Goal: Task Accomplishment & Management: Use online tool/utility

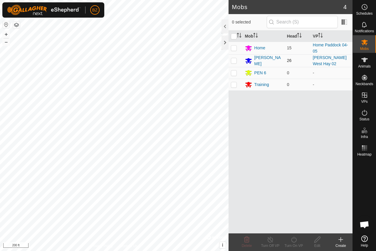
click at [235, 60] on p-checkbox at bounding box center [234, 60] width 6 height 5
checkbox input "false"
click at [363, 11] on es-schedule-vp-svg-icon at bounding box center [364, 6] width 11 height 9
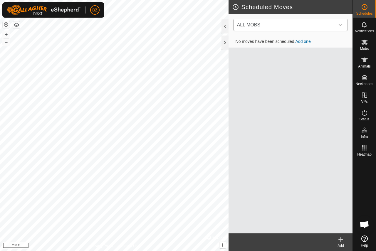
click at [308, 27] on span "ALL MOBS" at bounding box center [285, 25] width 100 height 12
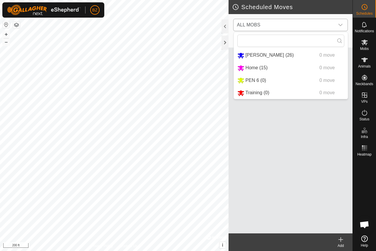
click at [250, 56] on li "[PERSON_NAME] (26) 0 move" at bounding box center [291, 55] width 114 height 12
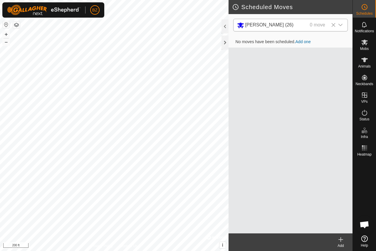
click at [296, 43] on span "No moves have been scheduled. Add one" at bounding box center [273, 41] width 85 height 5
click at [300, 41] on link "Add one" at bounding box center [303, 41] width 15 height 5
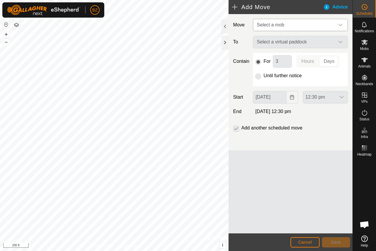
click at [271, 24] on span "Select a mob" at bounding box center [270, 24] width 27 height 5
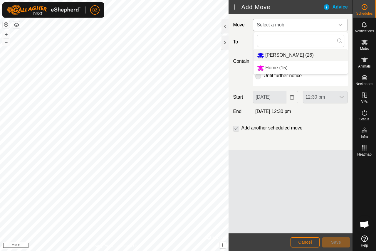
click at [271, 53] on li "[PERSON_NAME] (26)" at bounding box center [301, 55] width 94 height 12
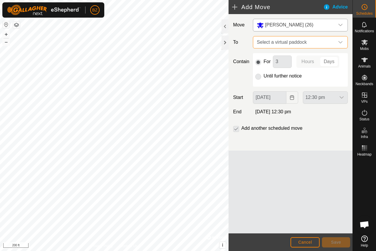
click at [279, 45] on span "Select a virtual paddock" at bounding box center [294, 42] width 80 height 12
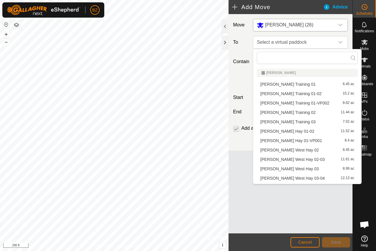
click at [289, 169] on li "[PERSON_NAME] Hay 03 8.99 ac" at bounding box center [307, 169] width 101 height 9
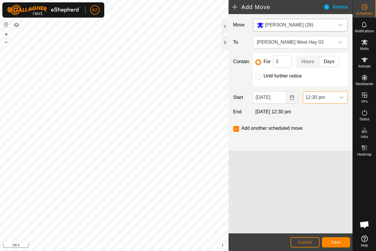
click at [323, 98] on span "12:30 pm" at bounding box center [319, 98] width 33 height 12
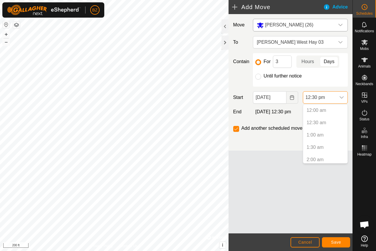
scroll to position [261, 0]
click at [323, 98] on span "12:30 pm" at bounding box center [319, 98] width 33 height 12
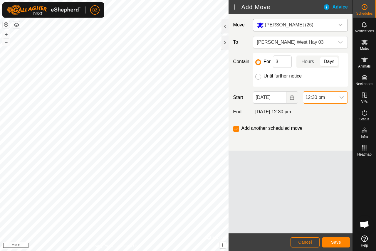
click at [259, 75] on input "Until further notice" at bounding box center [258, 77] width 6 height 6
radio input "true"
checkbox input "false"
click at [335, 241] on span "Save" at bounding box center [336, 242] width 10 height 5
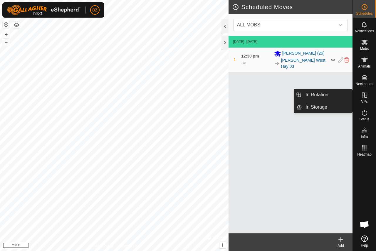
click at [365, 96] on icon at bounding box center [364, 95] width 7 height 7
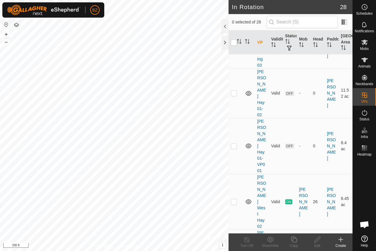
scroll to position [294, 0]
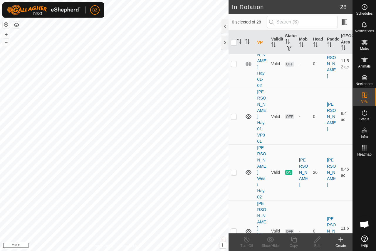
checkbox input "true"
click at [363, 11] on es-schedule-vp-svg-icon at bounding box center [364, 6] width 11 height 9
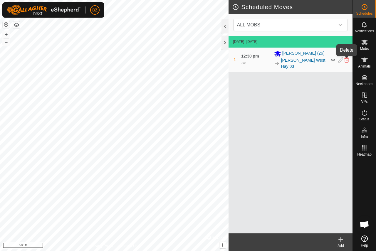
click at [346, 59] on icon at bounding box center [346, 59] width 5 height 5
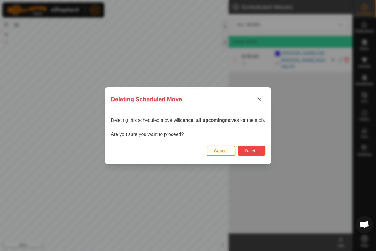
click at [252, 152] on span "Delete" at bounding box center [251, 151] width 13 height 5
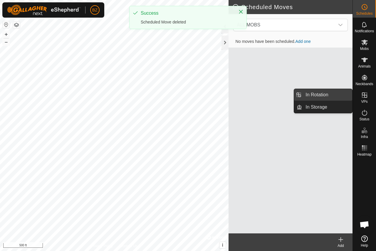
click at [323, 98] on link "In Rotation" at bounding box center [327, 95] width 50 height 12
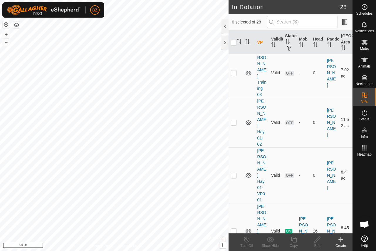
scroll to position [294, 0]
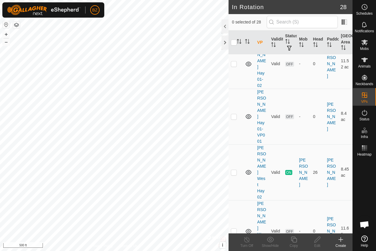
checkbox input "true"
click at [225, 28] on div at bounding box center [224, 26] width 7 height 14
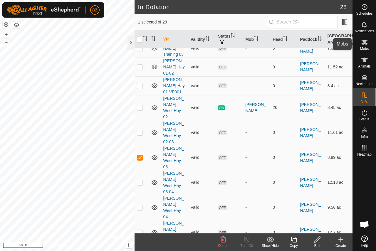
click at [364, 43] on icon at bounding box center [364, 43] width 6 height 6
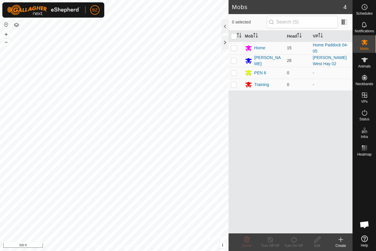
click at [221, 28] on div at bounding box center [224, 26] width 7 height 14
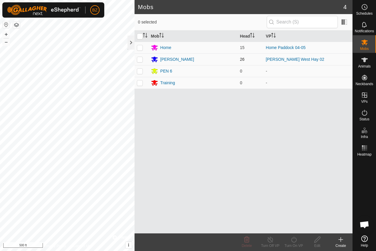
click at [142, 59] on p-checkbox at bounding box center [140, 59] width 6 height 5
checkbox input "true"
click at [291, 242] on icon at bounding box center [293, 239] width 7 height 7
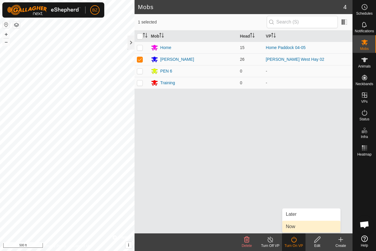
click at [294, 226] on link "Now" at bounding box center [311, 227] width 58 height 12
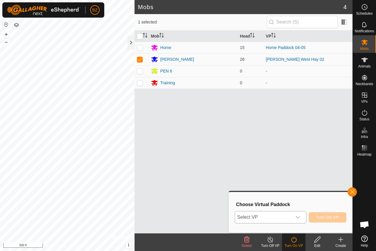
click at [275, 217] on span "Select VP" at bounding box center [263, 218] width 57 height 12
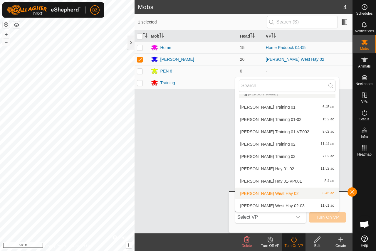
scroll to position [36, 0]
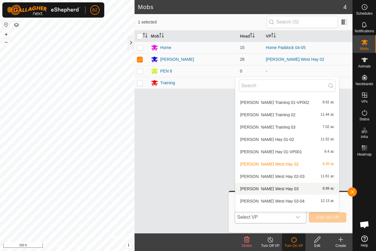
click at [268, 189] on li "[PERSON_NAME] Hay 03 8.99 ac" at bounding box center [287, 189] width 104 height 12
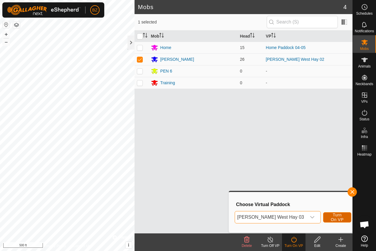
click at [330, 217] on span "Turn On VP" at bounding box center [337, 217] width 14 height 9
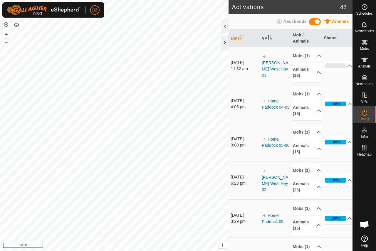
click at [223, 43] on div at bounding box center [224, 43] width 7 height 14
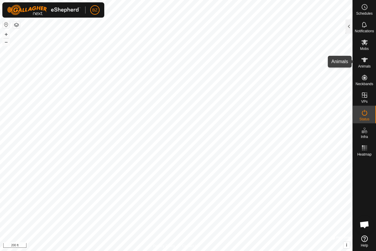
click at [364, 60] on icon at bounding box center [364, 60] width 6 height 5
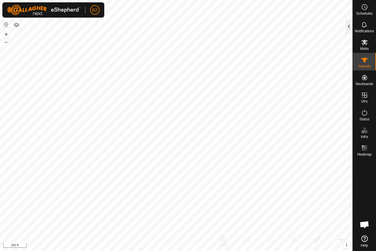
click at [352, 24] on div at bounding box center [348, 26] width 7 height 14
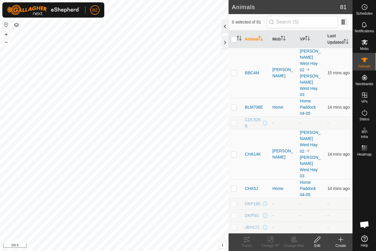
click at [223, 27] on div at bounding box center [224, 26] width 7 height 14
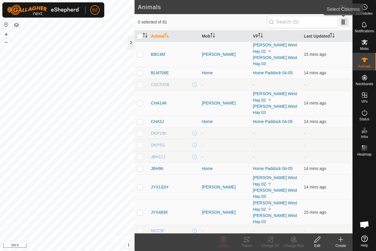
click at [341, 23] on span at bounding box center [344, 21] width 9 height 9
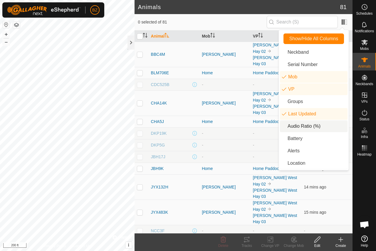
click at [299, 123] on li "Audio Ratio (%)" at bounding box center [314, 126] width 68 height 12
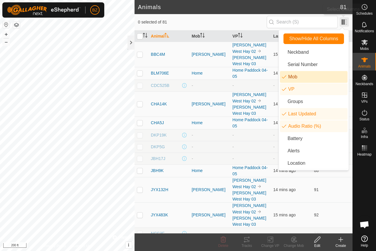
click at [344, 22] on span at bounding box center [344, 21] width 9 height 9
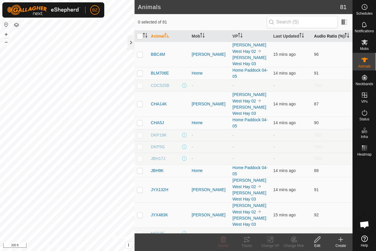
click at [318, 37] on th "Audio Ratio (%)" at bounding box center [332, 36] width 41 height 11
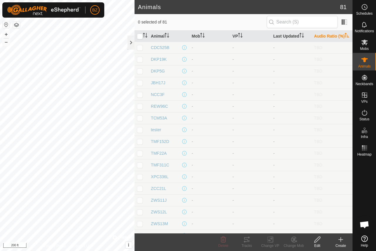
click at [318, 37] on th "Audio Ratio (%)" at bounding box center [332, 36] width 41 height 11
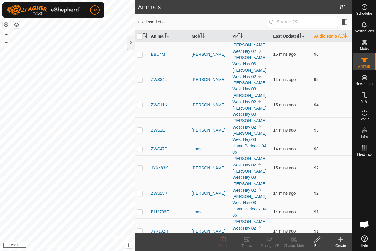
click at [316, 39] on th "Audio Ratio (%)" at bounding box center [332, 36] width 41 height 11
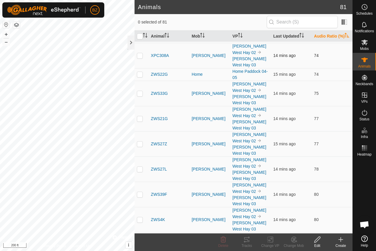
scroll to position [411, 0]
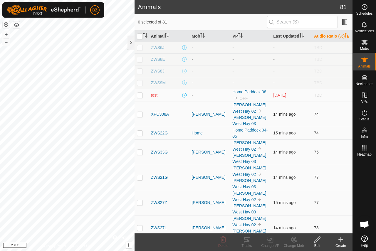
click at [139, 117] on p-checkbox at bounding box center [140, 114] width 6 height 5
checkbox input "true"
click at [139, 135] on p-checkbox at bounding box center [140, 133] width 6 height 5
checkbox input "false"
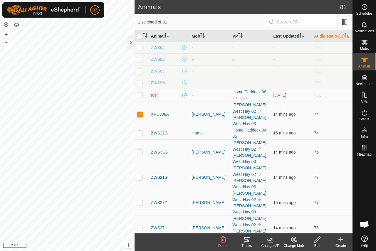
click at [140, 155] on p-checkbox at bounding box center [140, 152] width 6 height 5
checkbox input "true"
click at [140, 180] on td at bounding box center [142, 177] width 14 height 25
checkbox input "true"
click at [139, 205] on p-checkbox at bounding box center [140, 202] width 6 height 5
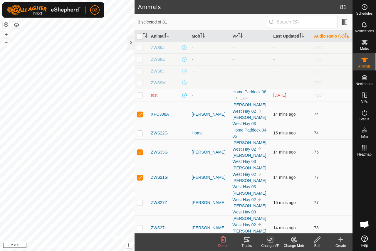
checkbox input "true"
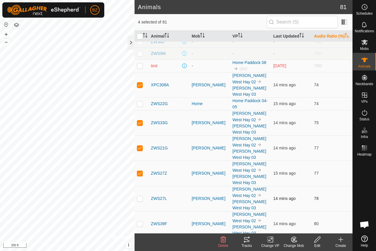
click at [140, 201] on p-checkbox at bounding box center [140, 198] width 6 height 5
checkbox input "true"
click at [248, 239] on icon at bounding box center [246, 239] width 7 height 7
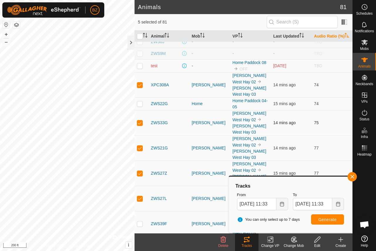
click at [142, 125] on p-checkbox at bounding box center [140, 122] width 6 height 5
checkbox input "false"
click at [141, 150] on p-checkbox at bounding box center [140, 148] width 6 height 5
checkbox input "false"
click at [140, 176] on p-checkbox at bounding box center [140, 173] width 6 height 5
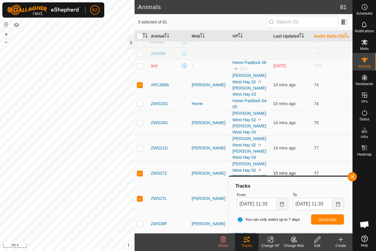
checkbox input "false"
click at [139, 201] on p-checkbox at bounding box center [140, 198] width 6 height 5
checkbox input "false"
click at [328, 219] on span "Generate" at bounding box center [327, 219] width 18 height 5
click at [140, 87] on p-checkbox at bounding box center [140, 85] width 6 height 5
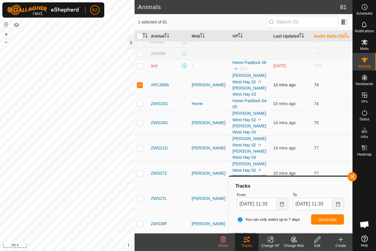
checkbox input "false"
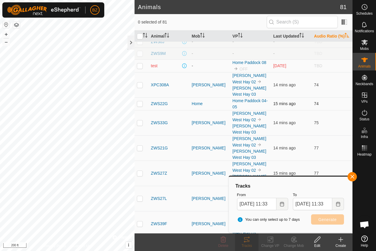
click at [136, 110] on td at bounding box center [142, 104] width 14 height 13
checkbox input "true"
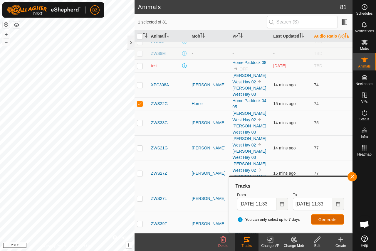
click at [320, 217] on span "Generate" at bounding box center [327, 219] width 18 height 5
click at [330, 219] on span "Generate" at bounding box center [327, 219] width 18 height 5
click at [366, 25] on icon at bounding box center [364, 24] width 7 height 7
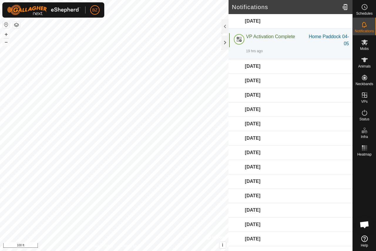
click at [238, 67] on div "[DATE]" at bounding box center [291, 66] width 124 height 14
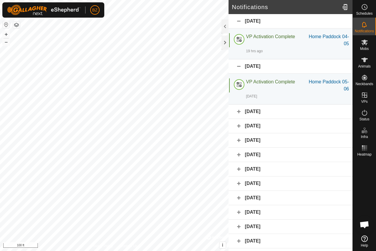
click at [238, 68] on div "[DATE]" at bounding box center [291, 66] width 124 height 14
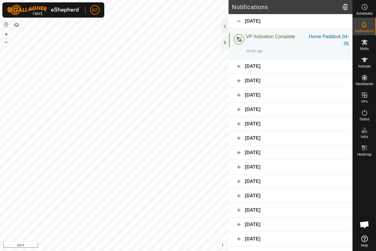
click at [239, 79] on div "[DATE]" at bounding box center [291, 81] width 124 height 14
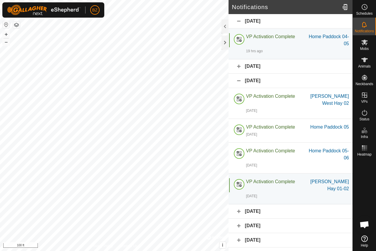
click at [240, 80] on div "[DATE]" at bounding box center [291, 81] width 124 height 14
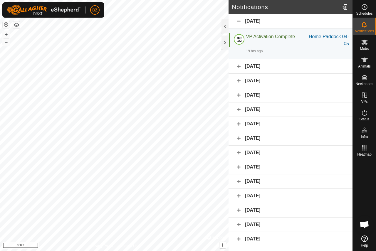
click at [239, 23] on div "[DATE]" at bounding box center [291, 21] width 124 height 14
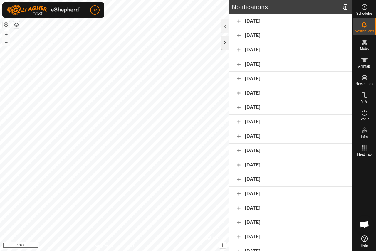
click at [228, 41] on div at bounding box center [224, 43] width 7 height 14
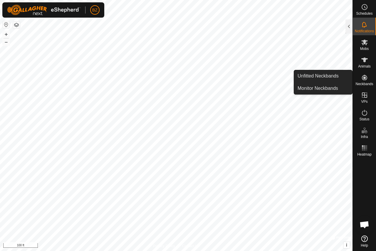
click at [365, 81] on es-neckbands-svg-icon at bounding box center [364, 77] width 11 height 9
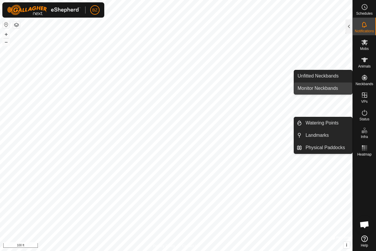
click at [329, 88] on link "Monitor Neckbands" at bounding box center [323, 89] width 58 height 12
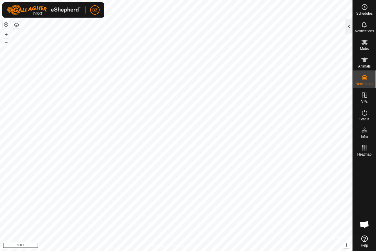
click at [349, 31] on div at bounding box center [348, 26] width 7 height 14
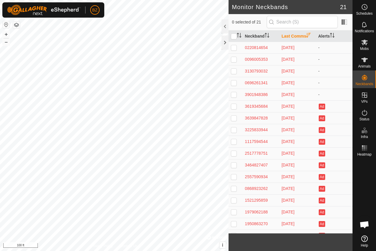
scroll to position [61, 0]
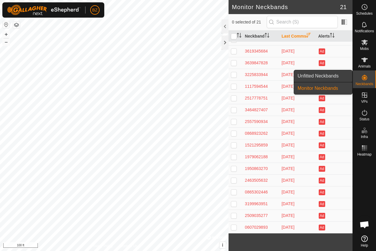
click at [327, 77] on link "Unfitted Neckbands" at bounding box center [323, 76] width 58 height 12
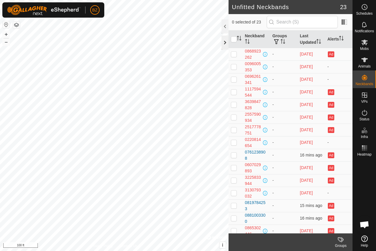
click at [225, 41] on div at bounding box center [224, 43] width 7 height 14
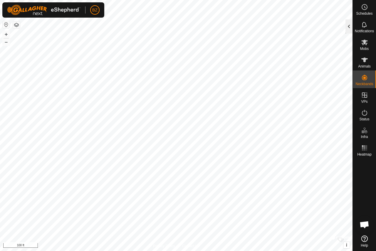
click at [349, 27] on div at bounding box center [348, 26] width 7 height 14
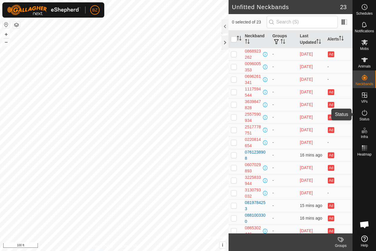
click at [365, 115] on icon at bounding box center [364, 113] width 5 height 6
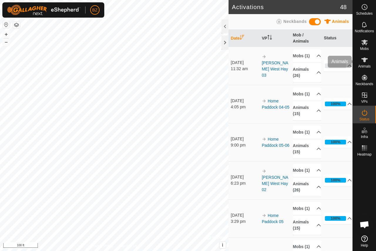
click at [364, 64] on es-animals-svg-icon at bounding box center [364, 59] width 11 height 9
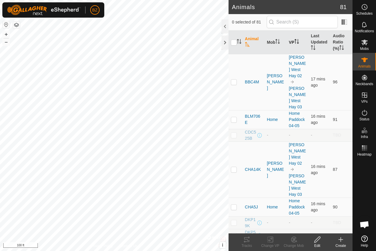
click at [290, 41] on th "VP" at bounding box center [297, 43] width 22 height 24
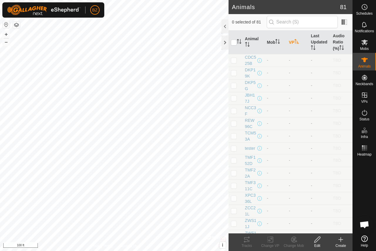
click at [290, 41] on th "VP" at bounding box center [297, 43] width 22 height 24
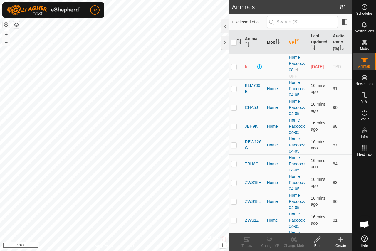
click at [274, 43] on th "Mob" at bounding box center [275, 43] width 22 height 24
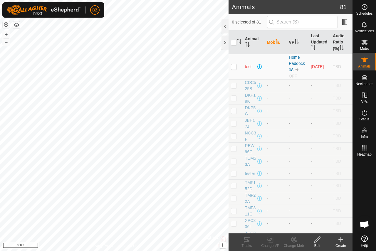
click at [274, 43] on th "Mob" at bounding box center [275, 43] width 22 height 24
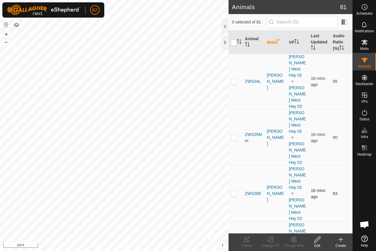
scroll to position [1351, 0]
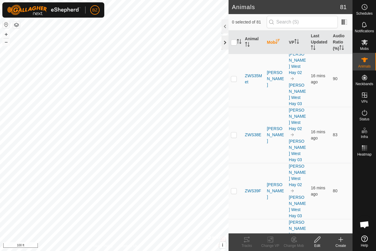
click at [226, 40] on div at bounding box center [224, 43] width 7 height 14
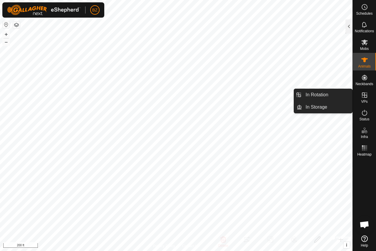
click at [363, 95] on icon at bounding box center [364, 95] width 7 height 7
click at [320, 97] on link "In Rotation" at bounding box center [327, 95] width 50 height 12
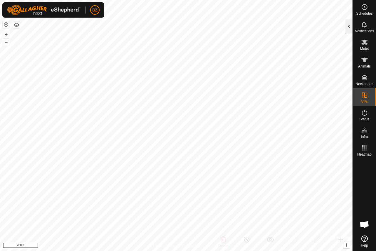
click at [346, 25] on div at bounding box center [348, 26] width 7 height 14
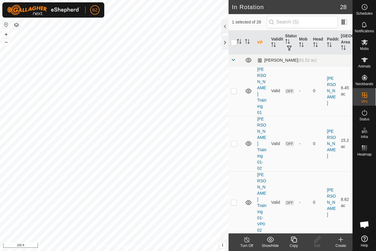
click at [234, 59] on span at bounding box center [233, 60] width 5 height 5
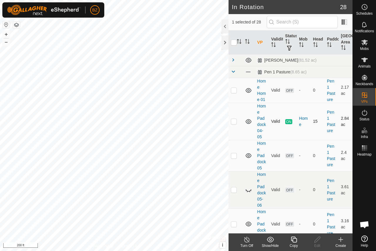
click at [234, 124] on p-checkbox at bounding box center [234, 121] width 6 height 5
checkbox input "true"
click at [247, 60] on icon at bounding box center [248, 60] width 7 height 7
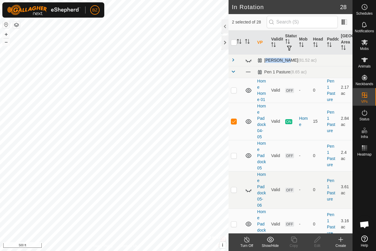
click at [231, 60] on span at bounding box center [233, 60] width 5 height 5
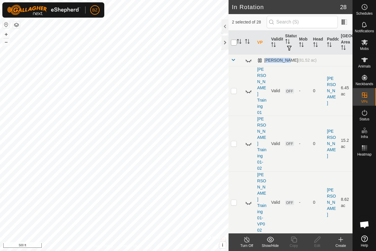
click at [234, 44] on input "checkbox" at bounding box center [234, 43] width 6 height 6
checkbox input "true"
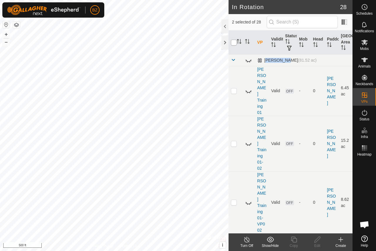
checkbox input "true"
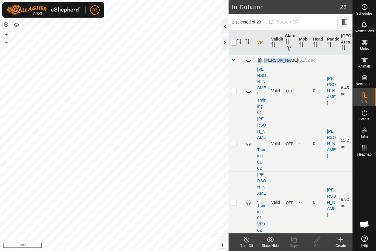
checkbox input "true"
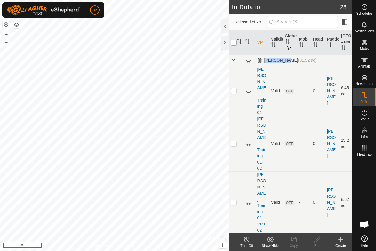
checkbox input "true"
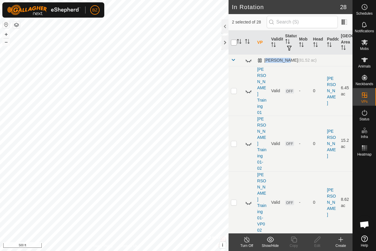
checkbox input "true"
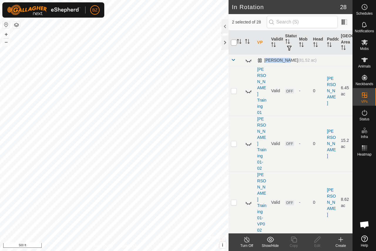
checkbox input "true"
click at [234, 44] on input "checkbox" at bounding box center [234, 43] width 6 height 6
checkbox input "false"
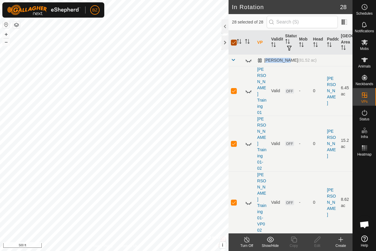
checkbox input "false"
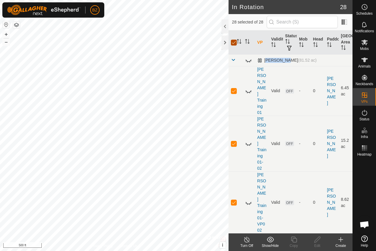
checkbox input "false"
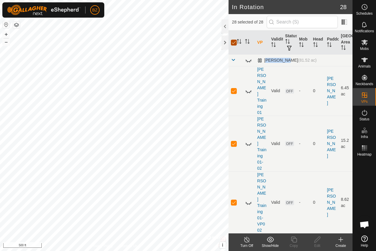
checkbox input "false"
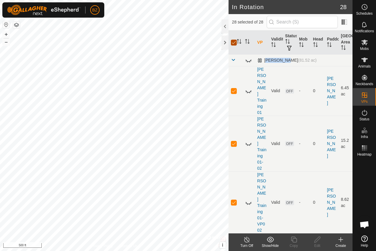
checkbox input "false"
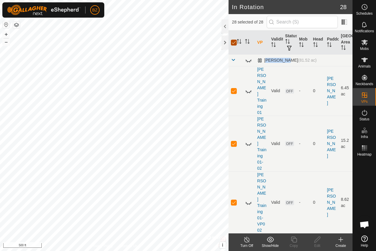
checkbox input "false"
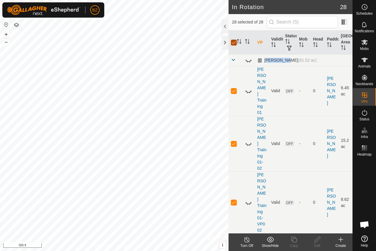
checkbox input "false"
click at [233, 61] on span at bounding box center [233, 60] width 5 height 5
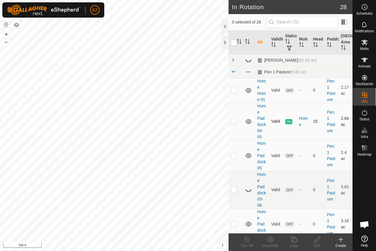
click at [234, 124] on p-checkbox at bounding box center [234, 121] width 6 height 5
checkbox input "true"
click at [293, 241] on icon at bounding box center [294, 240] width 6 height 6
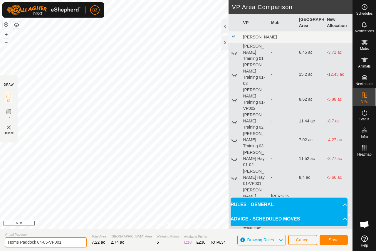
click at [64, 242] on input "Home Paddock 04-05-VP001" at bounding box center [46, 242] width 82 height 10
drag, startPoint x: 234, startPoint y: 36, endPoint x: 240, endPoint y: 36, distance: 5.9
click at [235, 36] on span at bounding box center [233, 36] width 5 height 5
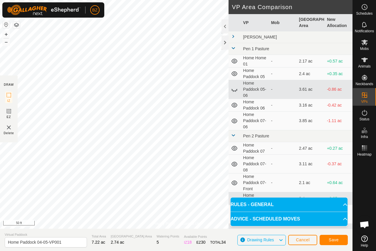
click at [236, 91] on icon at bounding box center [235, 91] width 1 height 1
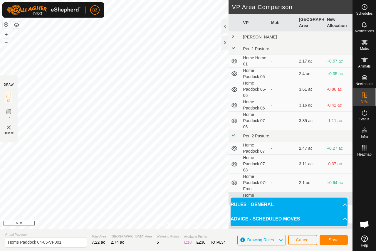
click at [236, 91] on icon at bounding box center [234, 89] width 6 height 5
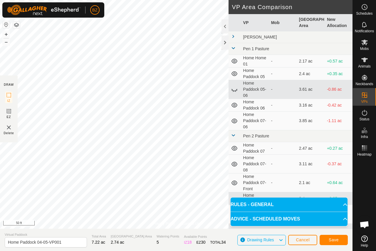
click at [235, 105] on icon at bounding box center [234, 105] width 6 height 5
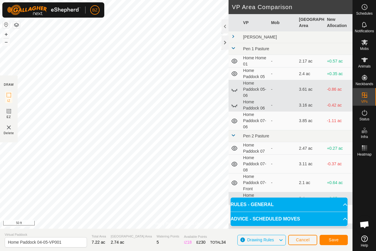
click at [235, 105] on icon at bounding box center [234, 105] width 7 height 7
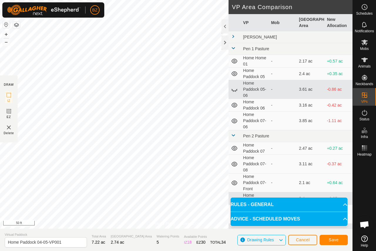
click at [236, 121] on icon at bounding box center [234, 121] width 7 height 7
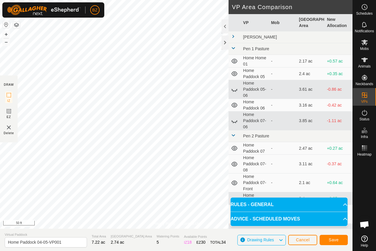
click at [236, 121] on icon at bounding box center [234, 121] width 7 height 7
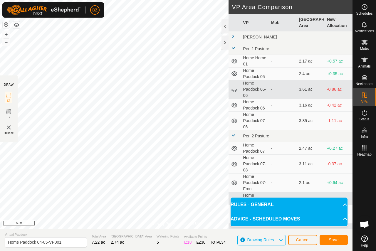
click at [234, 74] on icon at bounding box center [234, 73] width 6 height 5
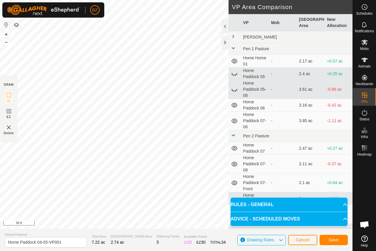
click at [234, 74] on icon at bounding box center [234, 73] width 7 height 7
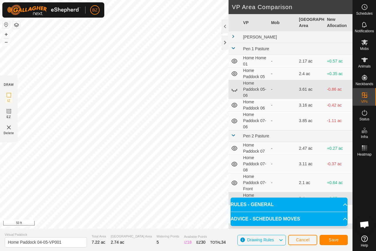
click at [235, 63] on icon at bounding box center [234, 61] width 7 height 7
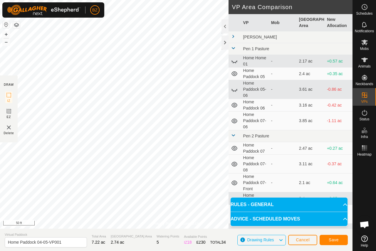
click at [235, 63] on icon at bounding box center [234, 62] width 6 height 2
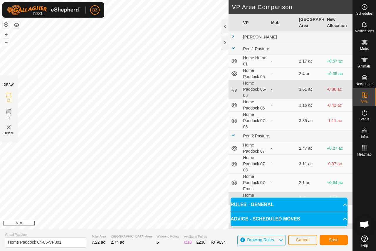
click at [235, 76] on icon at bounding box center [234, 73] width 7 height 7
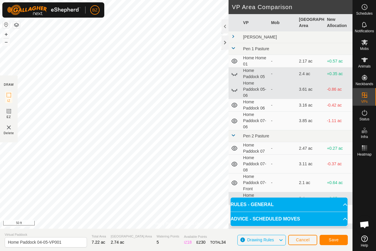
click at [234, 76] on icon at bounding box center [234, 73] width 7 height 7
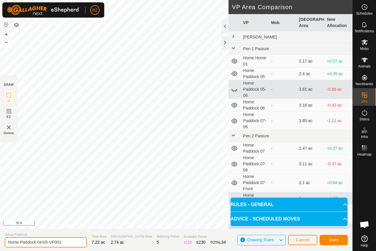
click at [41, 243] on input "Home Paddock 04-05-VP001" at bounding box center [46, 242] width 82 height 10
type input "Home Paddock 03-04"
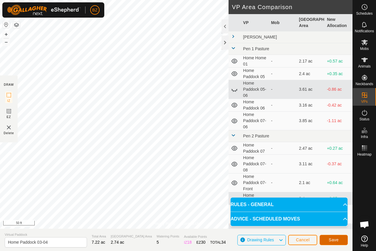
click at [333, 239] on span "Save" at bounding box center [334, 240] width 10 height 5
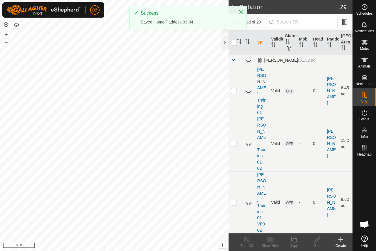
click at [234, 59] on span at bounding box center [233, 60] width 5 height 5
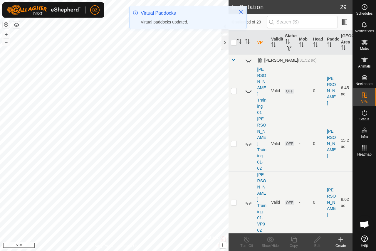
click at [232, 58] on span at bounding box center [233, 60] width 5 height 5
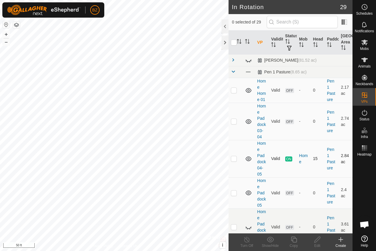
click at [233, 161] on p-checkbox at bounding box center [234, 158] width 6 height 5
checkbox input "false"
click at [233, 124] on p-checkbox at bounding box center [234, 121] width 6 height 5
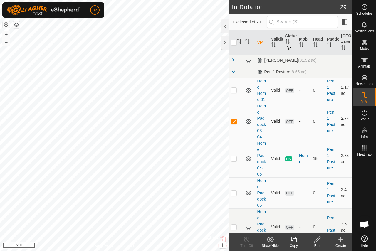
checkbox input "false"
click at [233, 93] on p-checkbox at bounding box center [234, 90] width 6 height 5
checkbox input "false"
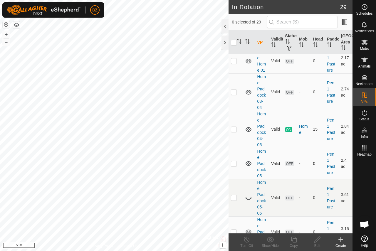
click at [233, 166] on p-checkbox at bounding box center [234, 163] width 6 height 5
checkbox input "false"
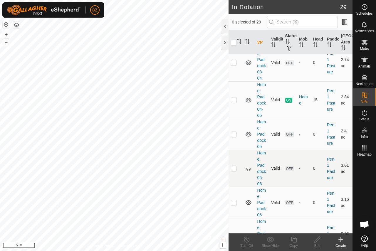
click at [251, 170] on icon at bounding box center [249, 169] width 6 height 2
click at [234, 171] on p-checkbox at bounding box center [234, 168] width 6 height 5
checkbox input "false"
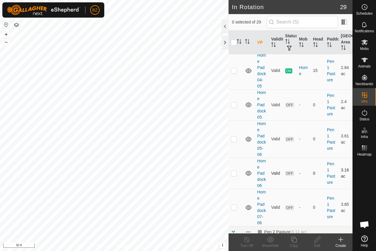
click at [249, 177] on icon at bounding box center [248, 173] width 7 height 7
click at [248, 177] on icon at bounding box center [248, 173] width 7 height 7
click at [236, 176] on p-checkbox at bounding box center [234, 173] width 6 height 5
checkbox input "false"
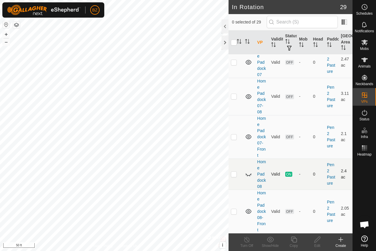
scroll to position [329, 0]
click at [231, 172] on p-checkbox at bounding box center [234, 174] width 6 height 5
checkbox input "true"
click at [248, 171] on icon at bounding box center [248, 174] width 7 height 7
click at [247, 241] on line at bounding box center [246, 240] width 5 height 5
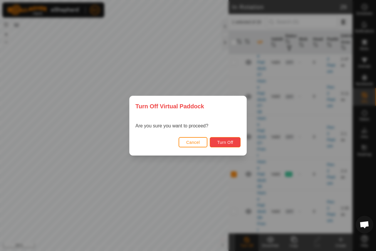
click at [232, 141] on span "Turn Off" at bounding box center [225, 142] width 16 height 5
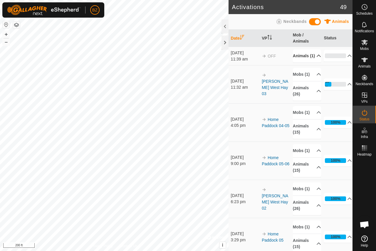
click at [310, 58] on p-accordion-header "Animals (1)" at bounding box center [307, 55] width 28 height 13
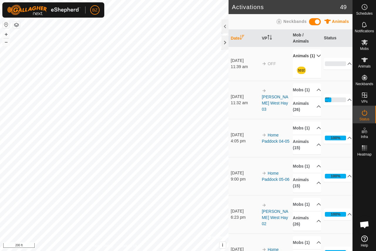
click at [310, 58] on p-accordion-header "Animals (1)" at bounding box center [307, 55] width 28 height 13
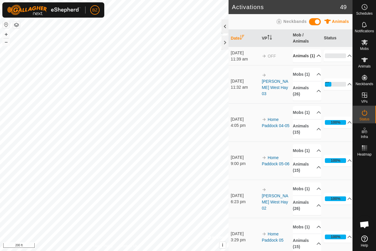
click at [226, 28] on div at bounding box center [224, 26] width 7 height 14
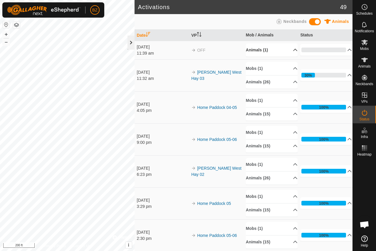
click at [133, 40] on div at bounding box center [130, 43] width 7 height 14
